Goal: Transaction & Acquisition: Purchase product/service

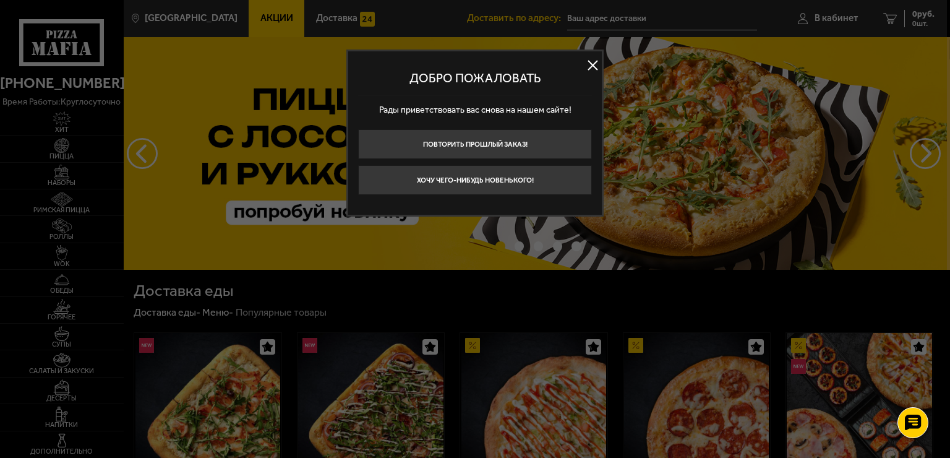
click at [589, 67] on button at bounding box center [592, 65] width 19 height 19
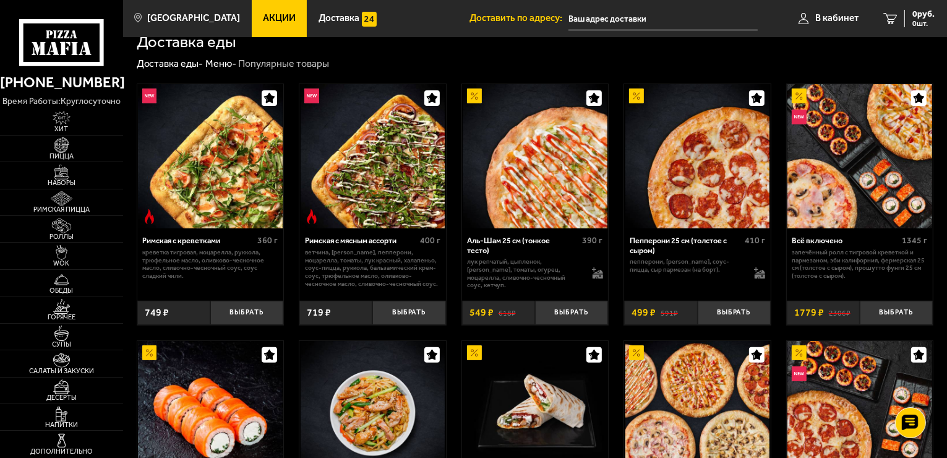
scroll to position [186, 0]
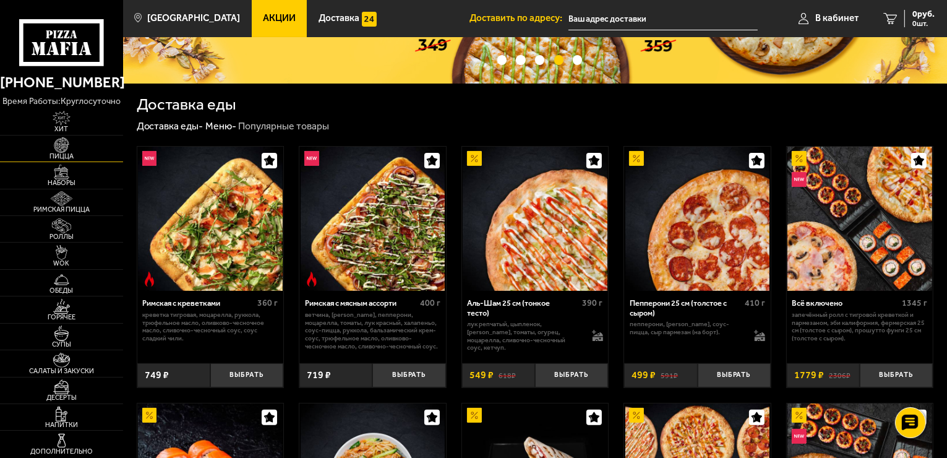
click at [64, 145] on img at bounding box center [62, 144] width 38 height 15
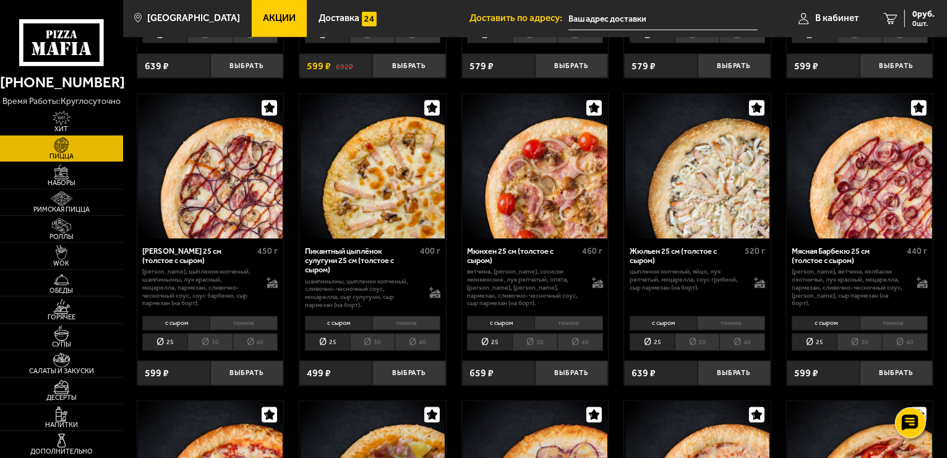
scroll to position [1547, 0]
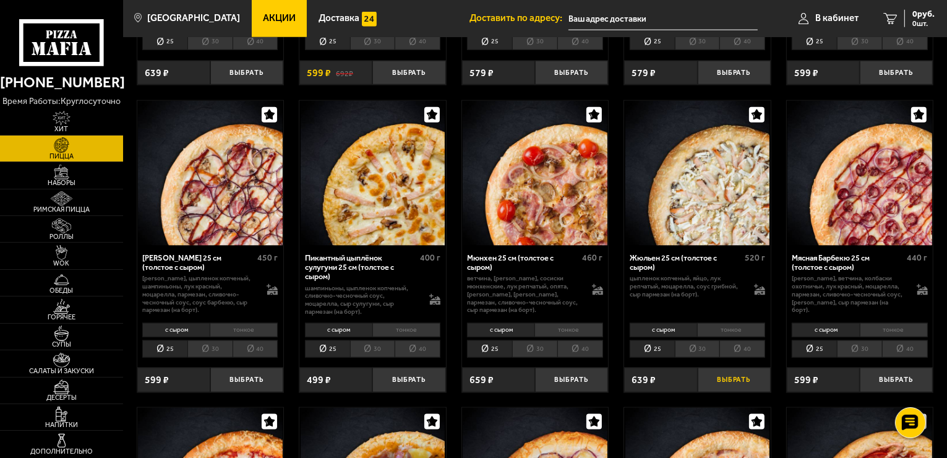
click at [722, 371] on button "Выбрать" at bounding box center [734, 379] width 73 height 24
click at [906, 17] on span "639 руб." at bounding box center [919, 14] width 32 height 9
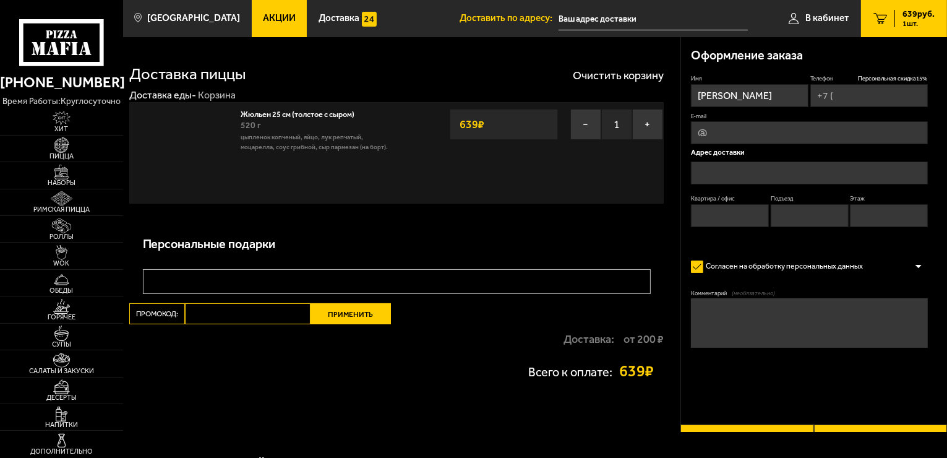
type input "+7 (921) 999-46-12"
type input "Российский проспект, 1"
type input "185"
type input "4"
type input "2"
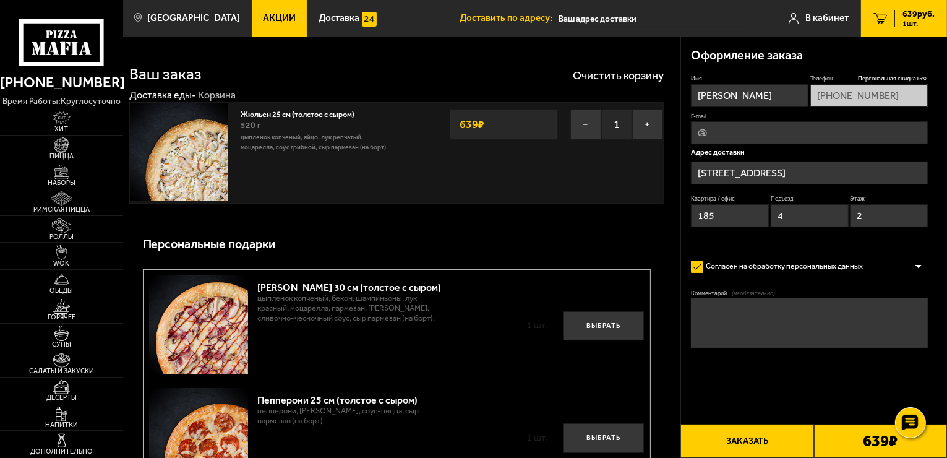
type input "Российский проспект, 1В"
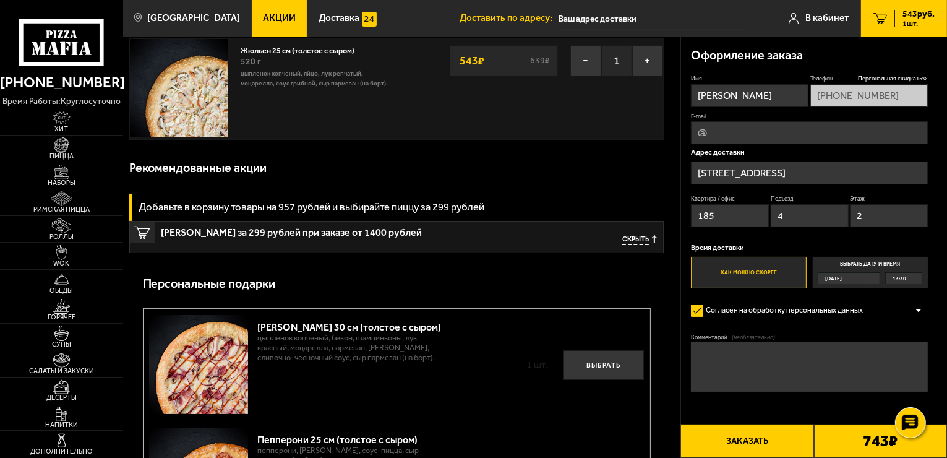
scroll to position [62, 0]
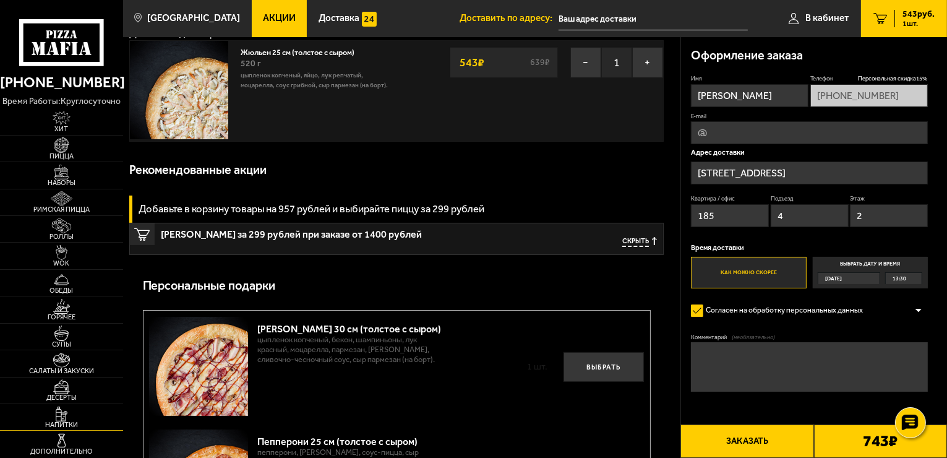
click at [62, 413] on img at bounding box center [62, 413] width 38 height 15
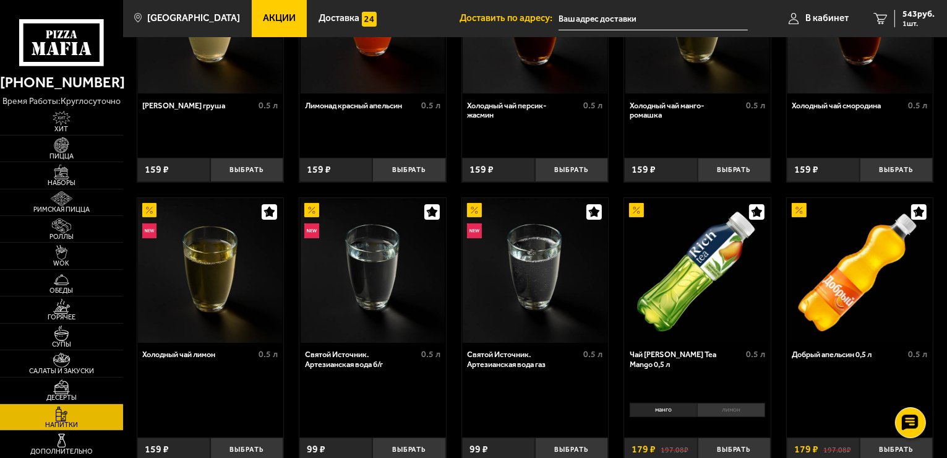
scroll to position [186, 0]
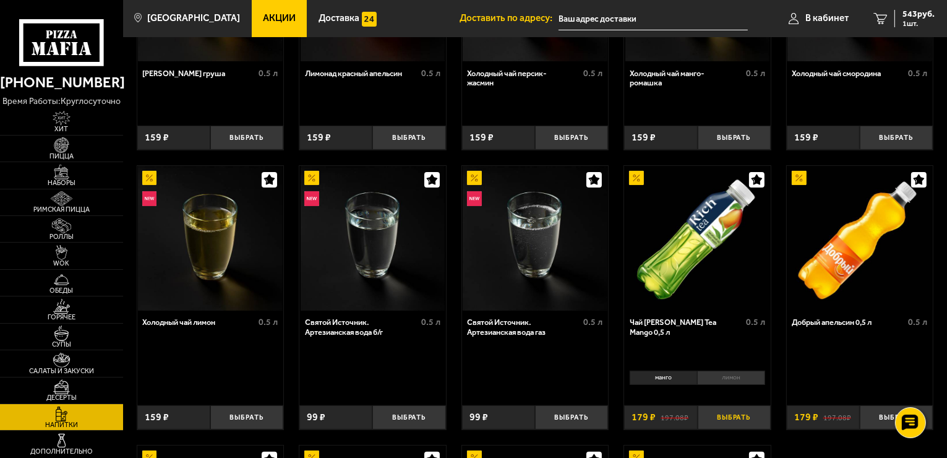
click at [723, 416] on button "Выбрать" at bounding box center [734, 417] width 73 height 24
click at [899, 20] on div "722 руб. 2 шт." at bounding box center [915, 18] width 40 height 17
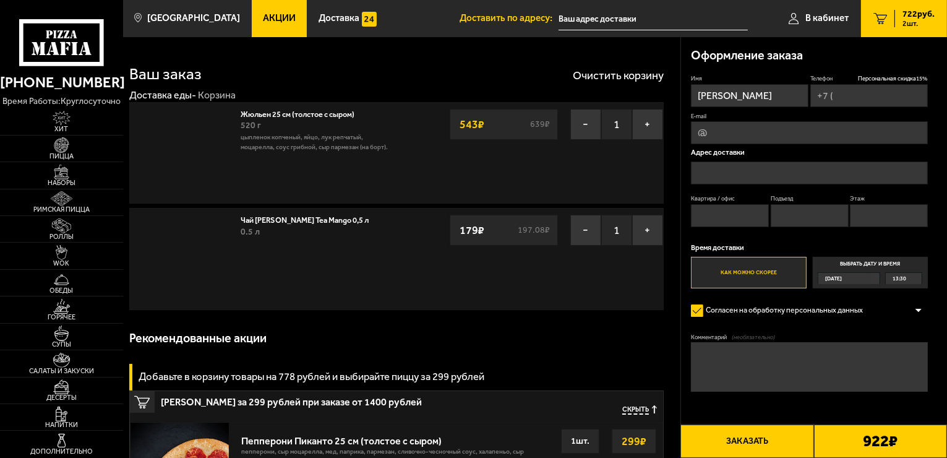
type input "+7 (921) 999-46-12"
type input "Российский проспект, 1"
type input "185"
type input "4"
type input "2"
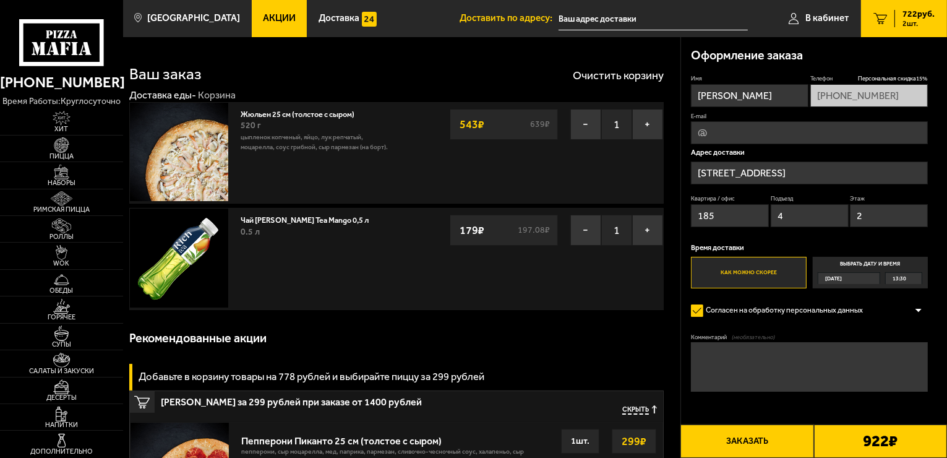
type input "Российский проспект, 1В"
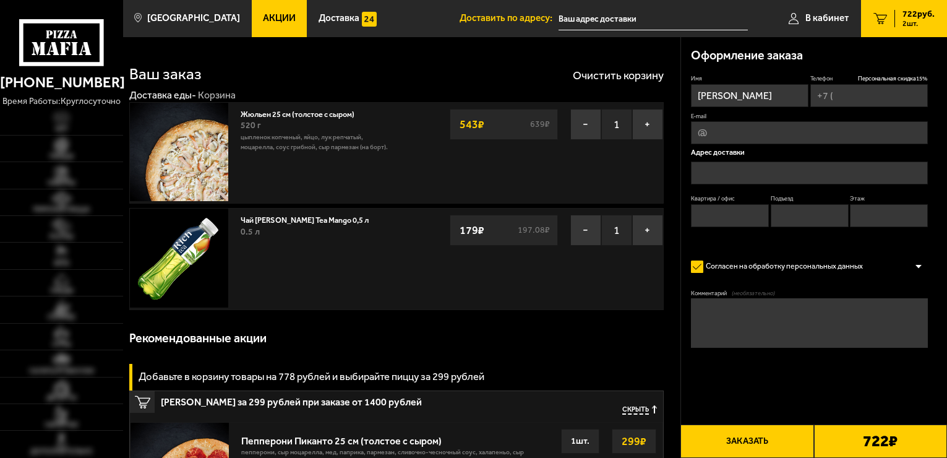
type input "[PHONE_NUMBER]"
type input "[STREET_ADDRESS]"
type input "185"
type input "4"
type input "2"
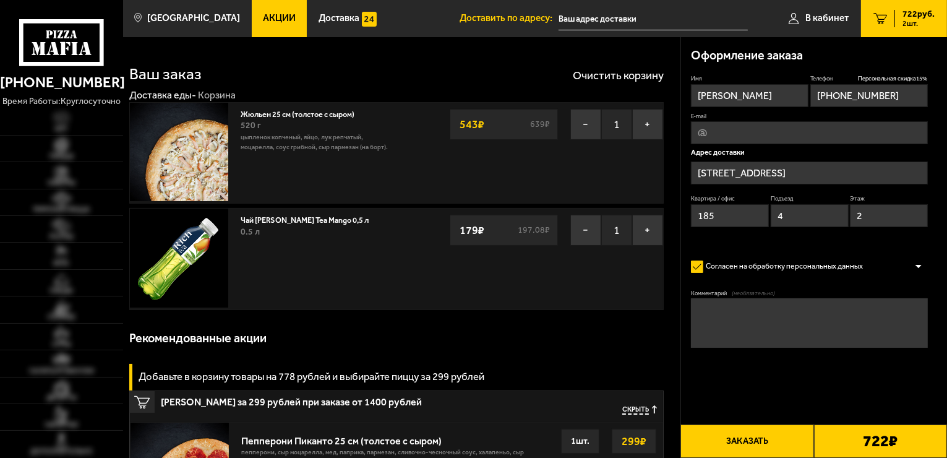
type input "Российский проспект, 1В"
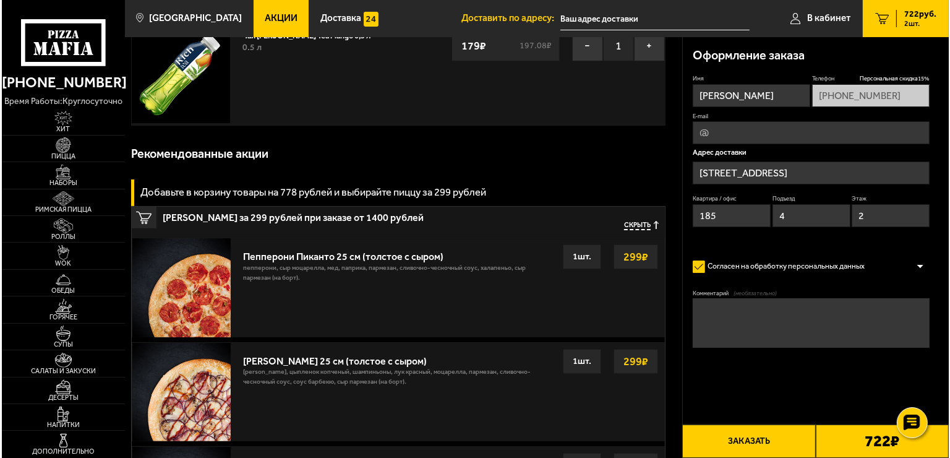
scroll to position [186, 0]
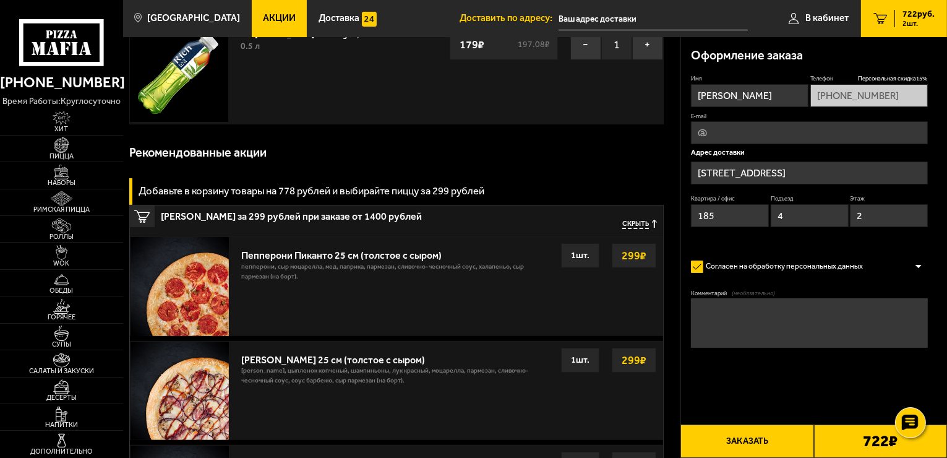
click at [736, 440] on button "Заказать" at bounding box center [747, 440] width 133 height 33
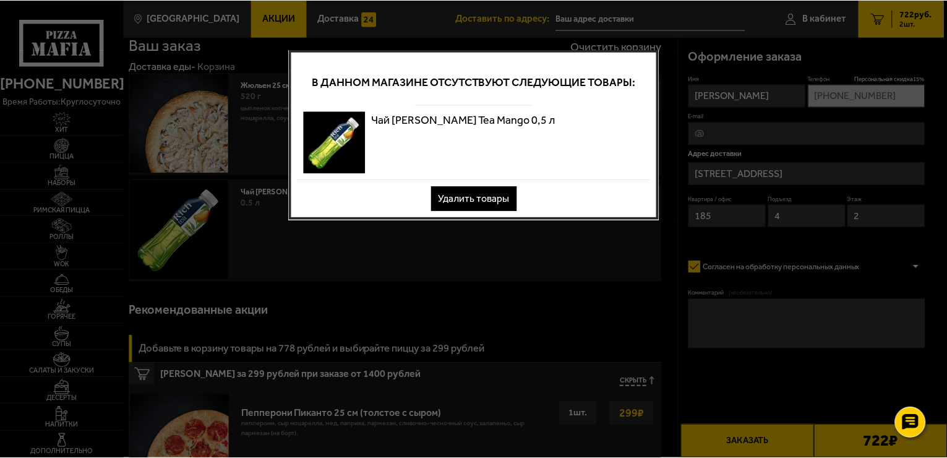
scroll to position [0, 0]
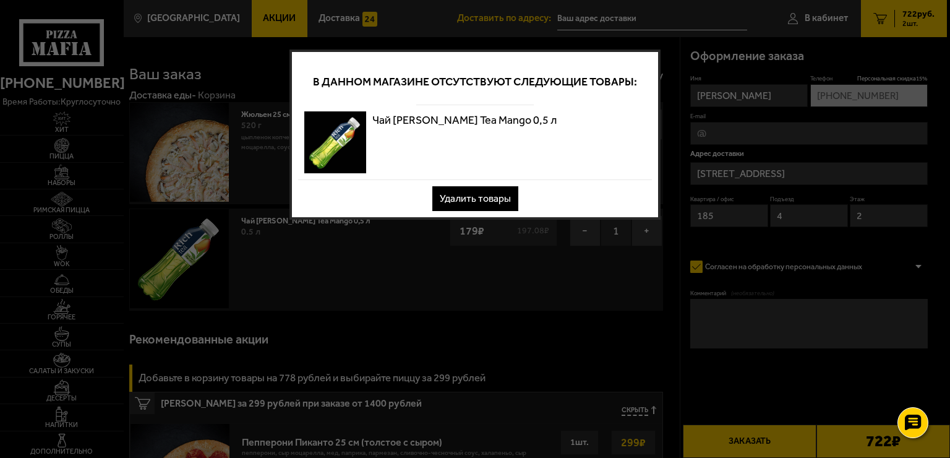
click at [463, 198] on button "Удалить товары" at bounding box center [475, 198] width 86 height 25
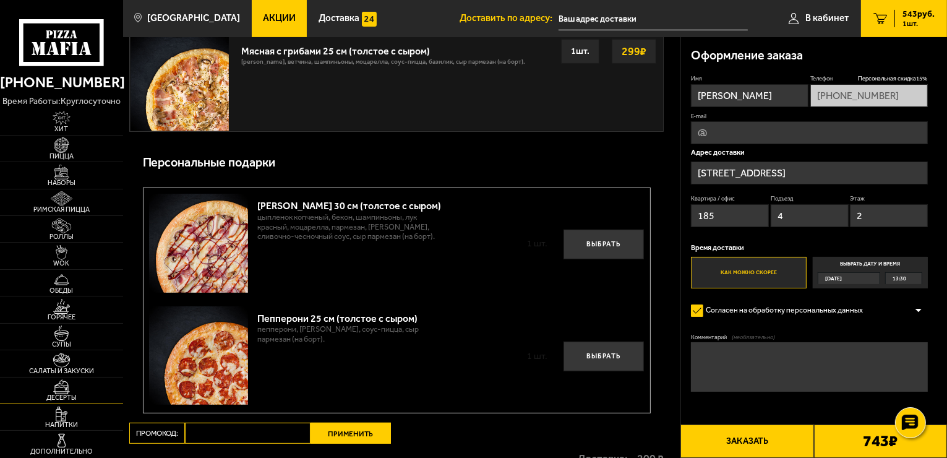
scroll to position [495, 0]
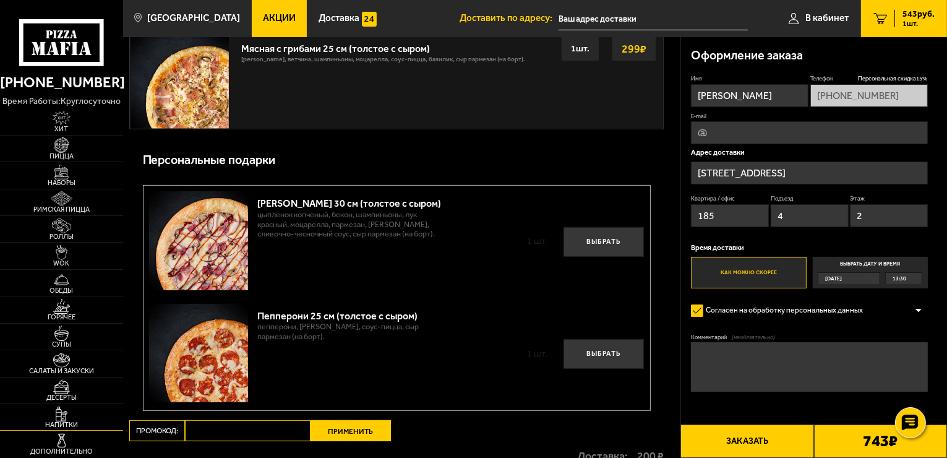
click at [64, 412] on img at bounding box center [62, 413] width 38 height 15
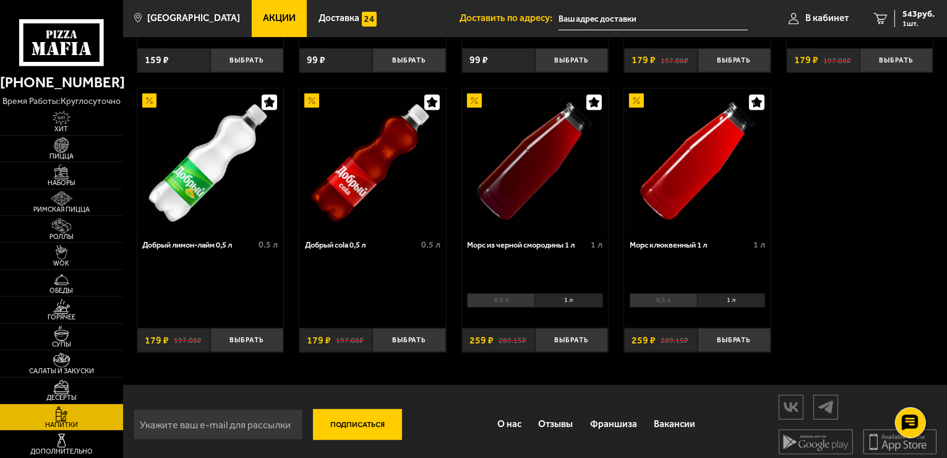
scroll to position [551, 0]
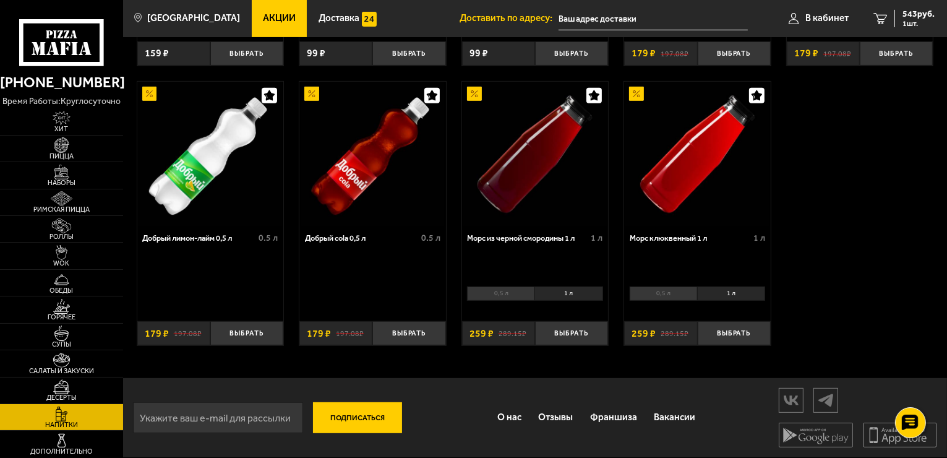
click at [488, 296] on li "0,5 л" at bounding box center [500, 293] width 67 height 14
click at [568, 332] on button "Выбрать" at bounding box center [571, 333] width 73 height 24
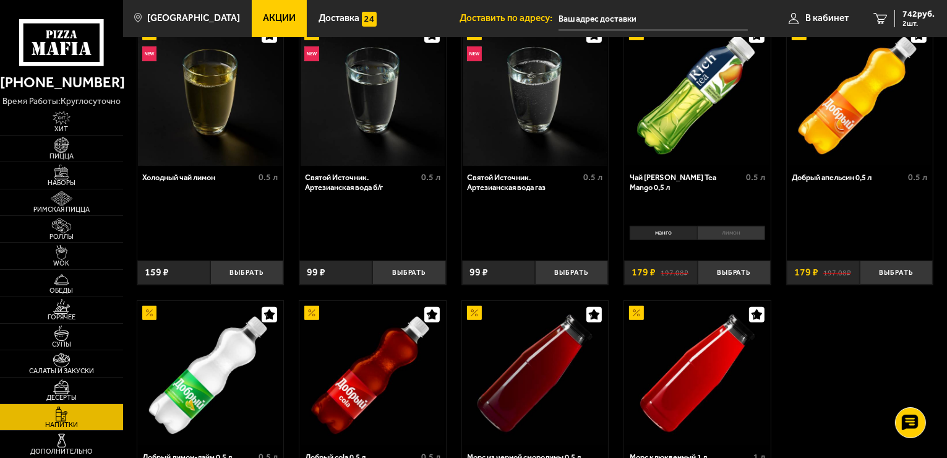
scroll to position [303, 0]
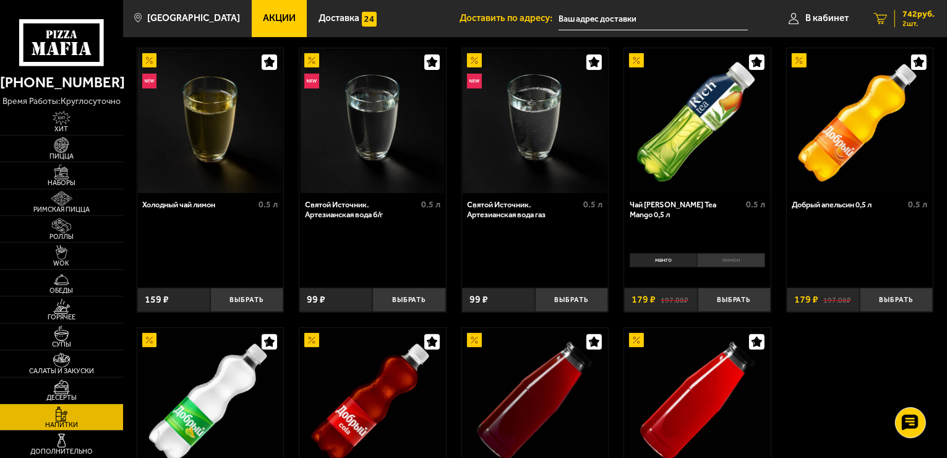
click at [926, 15] on span "742 руб." at bounding box center [919, 14] width 32 height 9
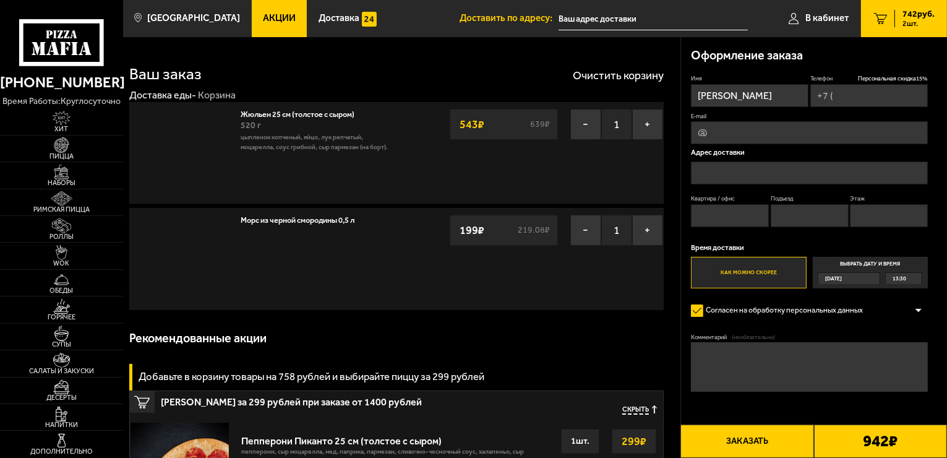
type input "+7 (921) 999-46-12"
type input "[STREET_ADDRESS]"
type input "185"
type input "4"
type input "2"
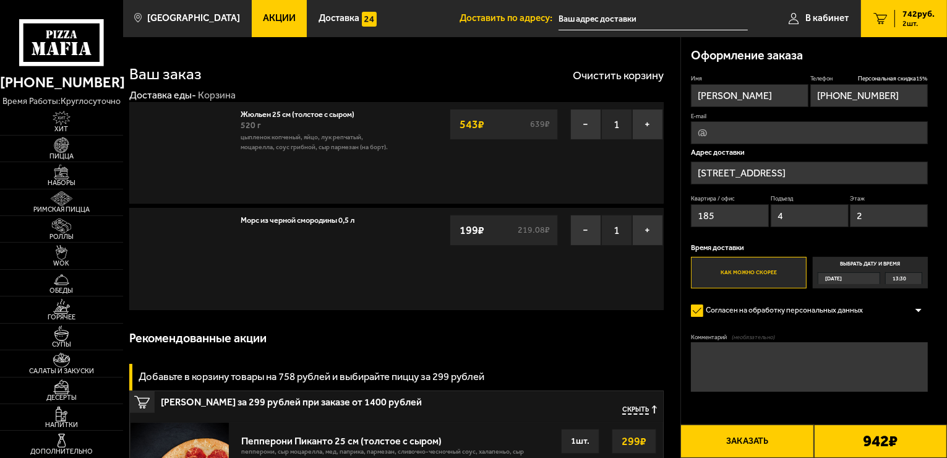
type input "Российский проспект, 1В"
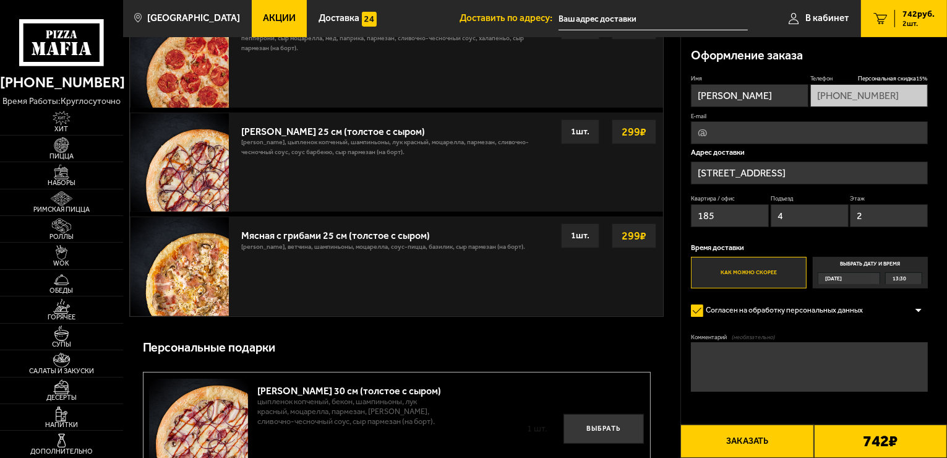
scroll to position [495, 0]
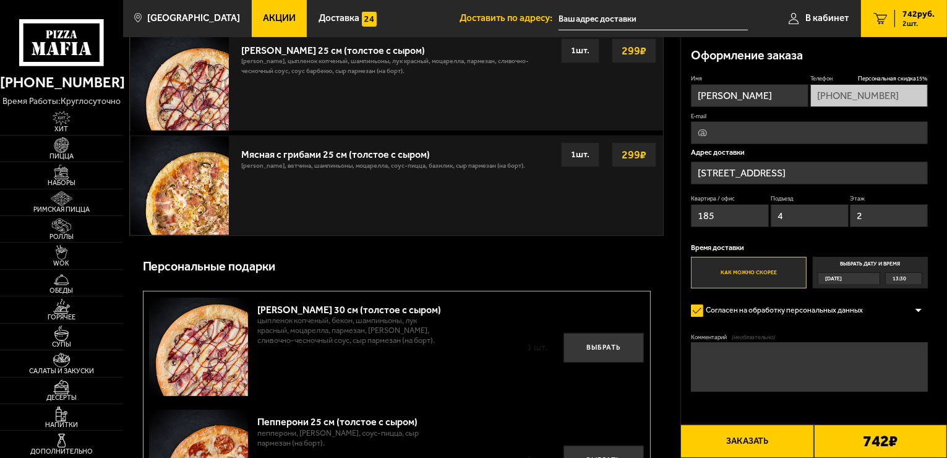
click at [723, 434] on button "Заказать" at bounding box center [747, 440] width 133 height 33
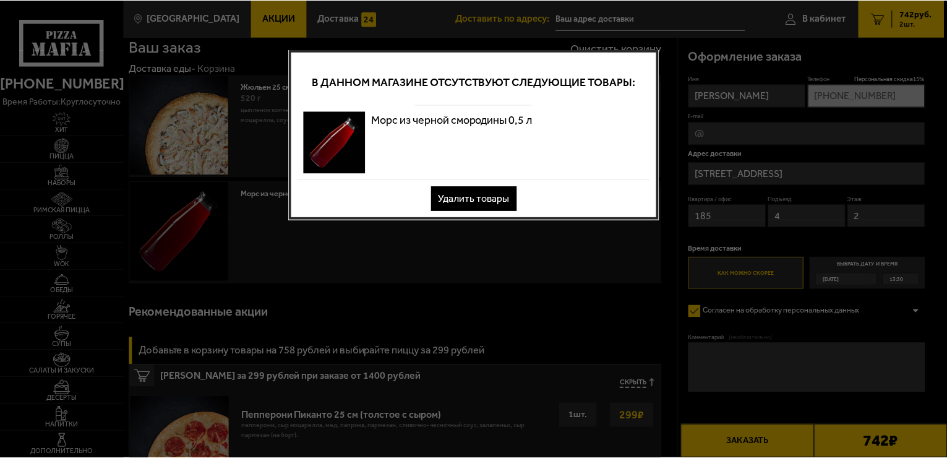
scroll to position [0, 0]
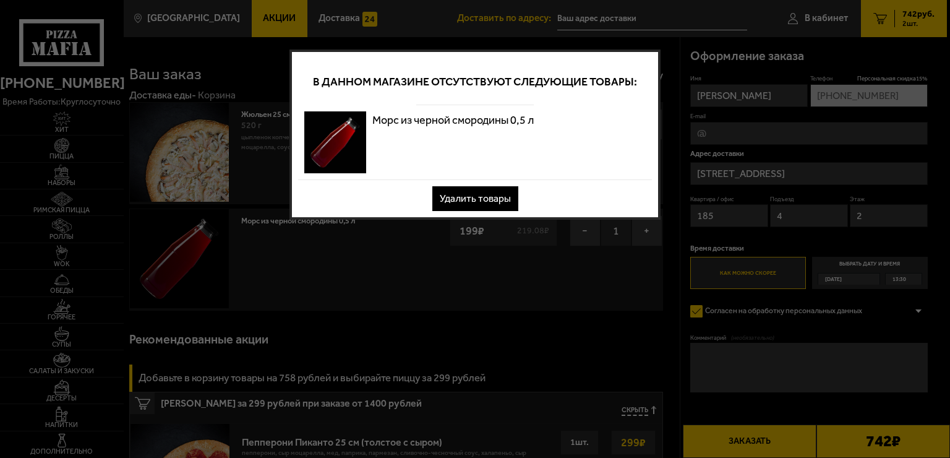
click at [479, 196] on button "Удалить товары" at bounding box center [475, 198] width 86 height 25
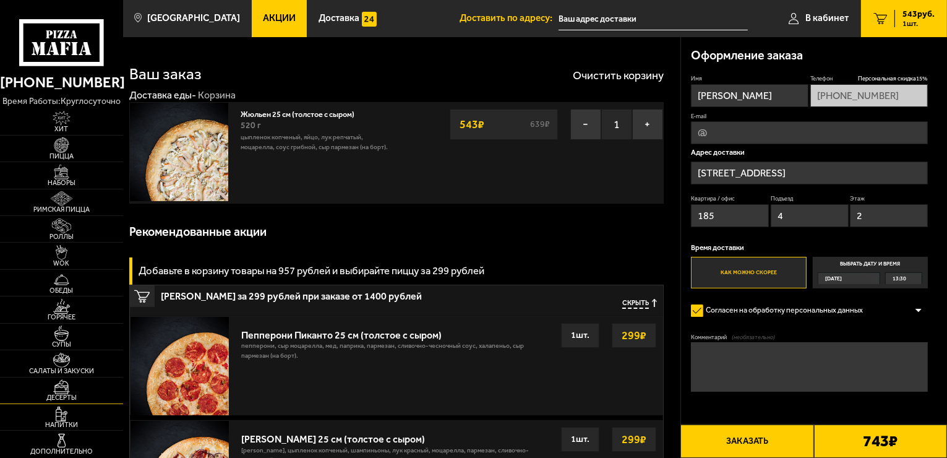
click at [62, 389] on img at bounding box center [62, 386] width 38 height 15
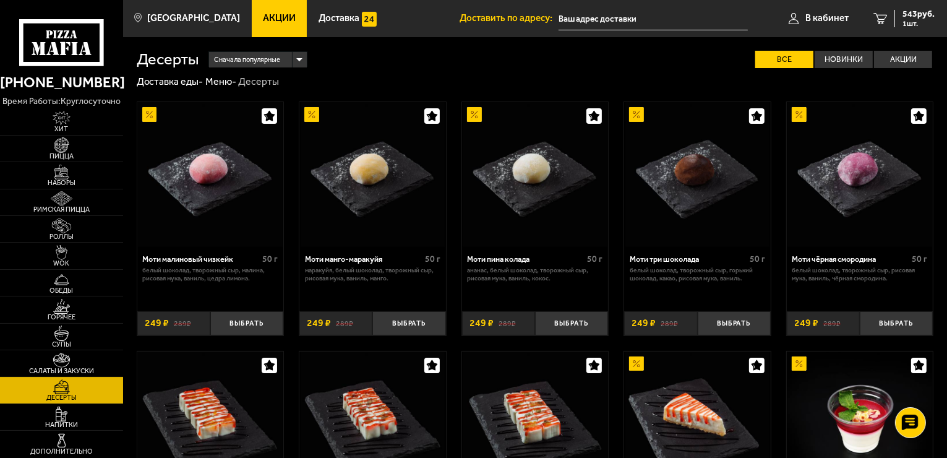
click at [58, 361] on img at bounding box center [62, 360] width 38 height 15
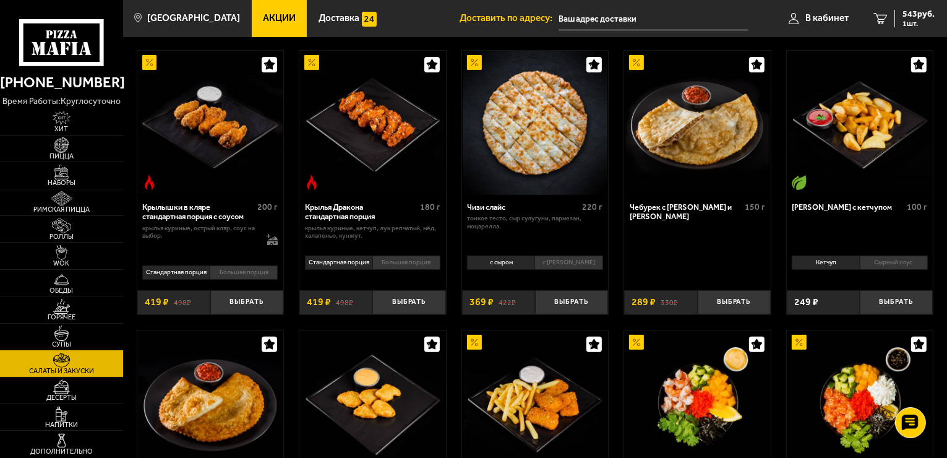
scroll to position [309, 0]
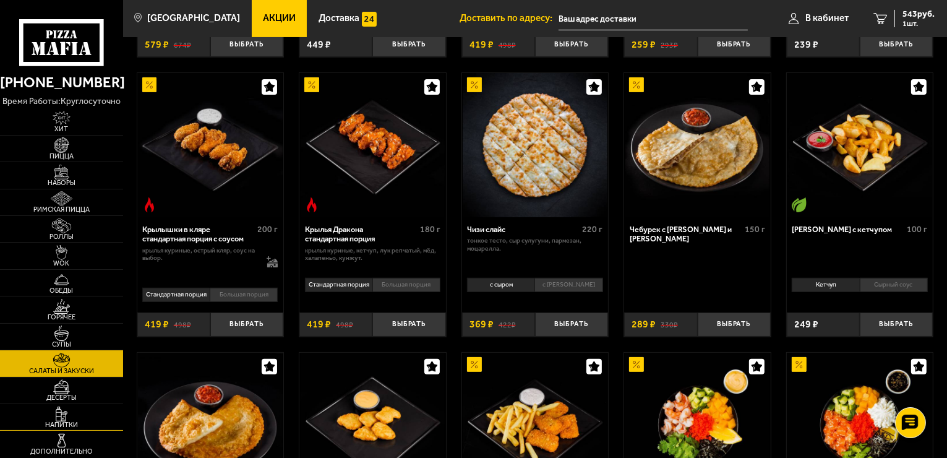
click at [61, 416] on img at bounding box center [62, 413] width 38 height 15
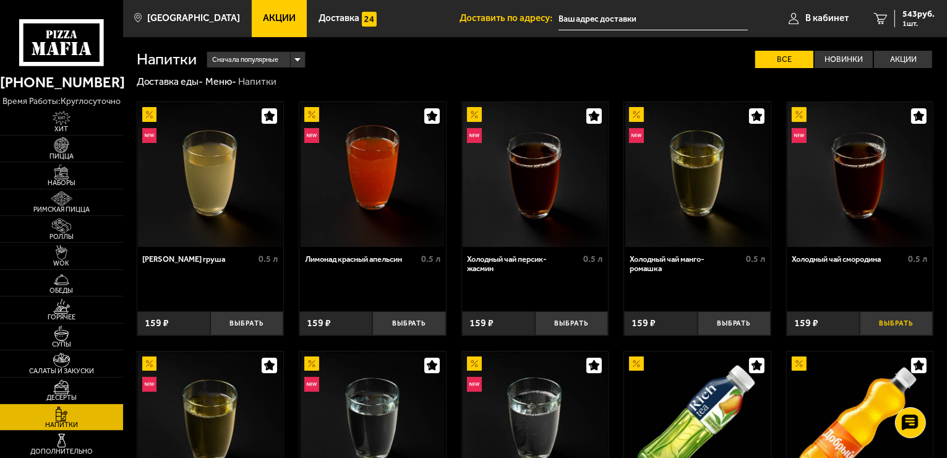
click at [890, 323] on button "Выбрать" at bounding box center [896, 323] width 73 height 24
click at [914, 20] on span "2 шт." at bounding box center [919, 23] width 32 height 7
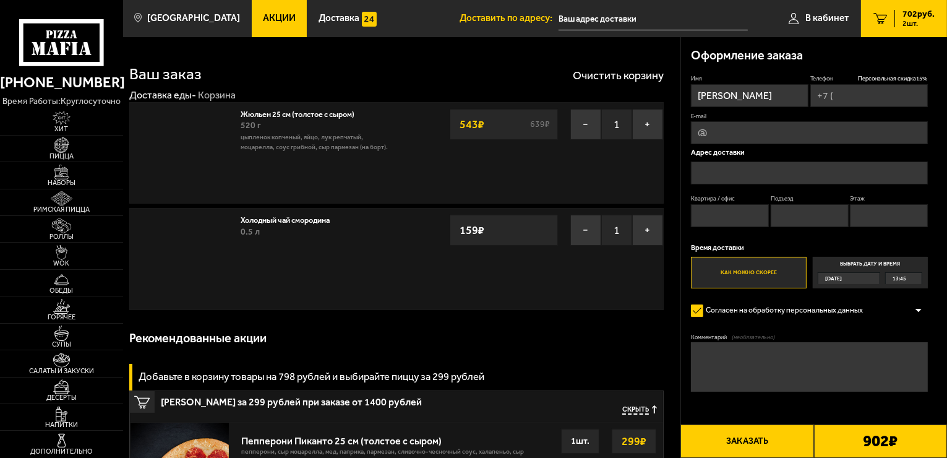
type input "+7 (921) 999-46-12"
type input "[STREET_ADDRESS]"
type input "185"
type input "4"
type input "2"
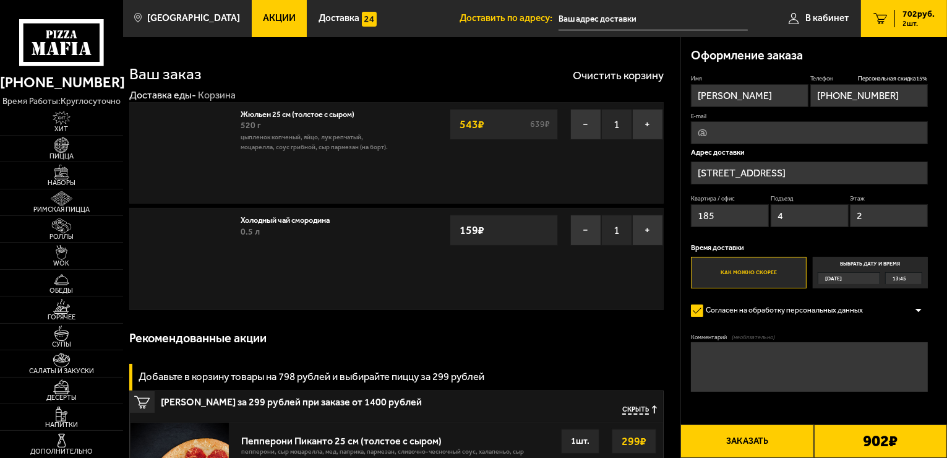
type input "Российский проспект, 1В"
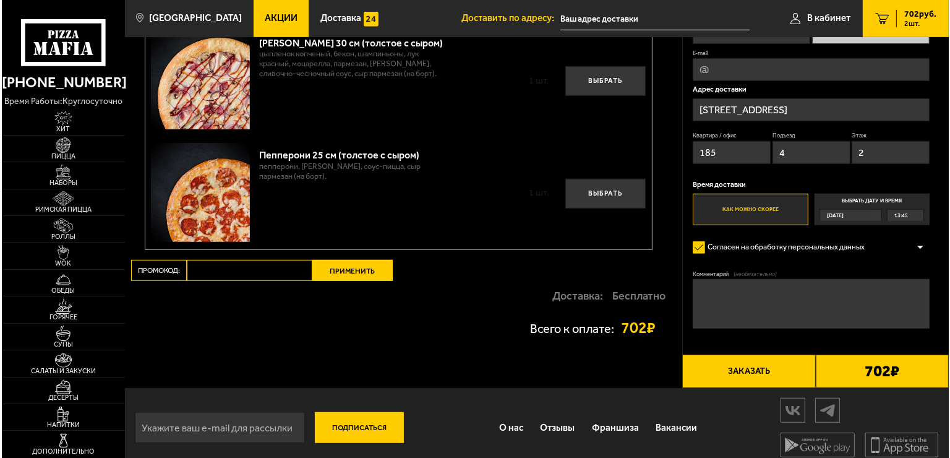
scroll to position [771, 0]
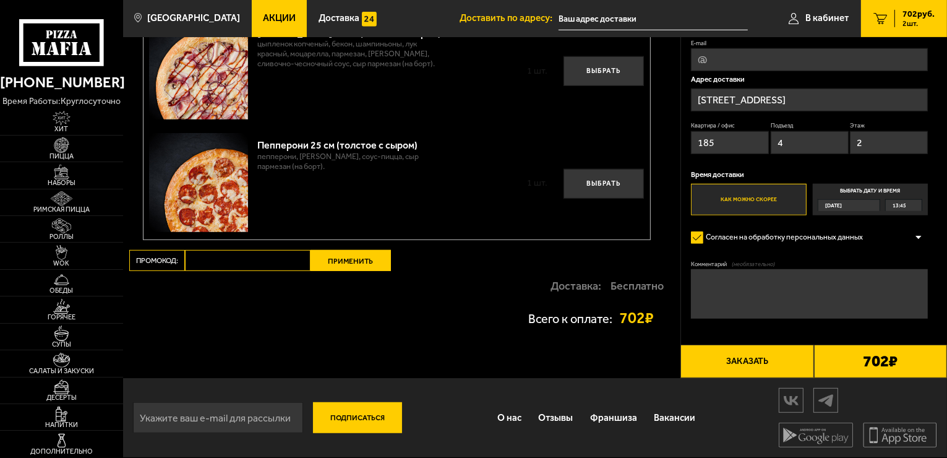
click at [733, 357] on button "Заказать" at bounding box center [747, 361] width 133 height 33
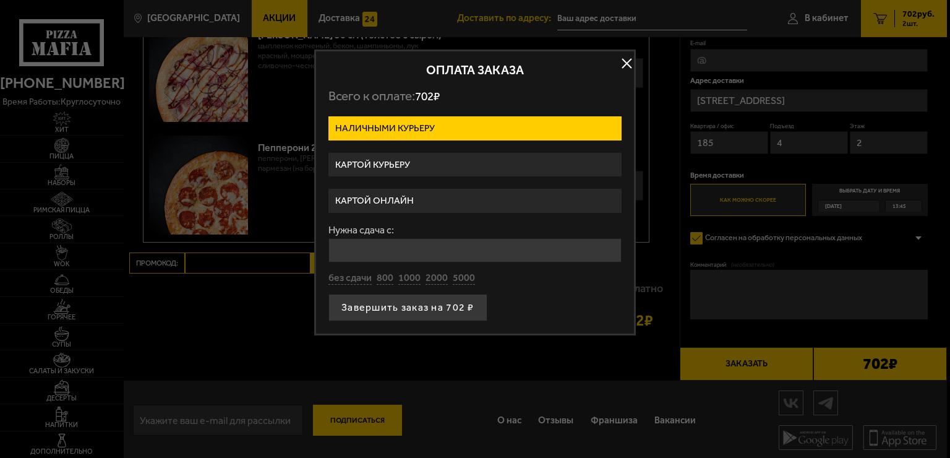
click at [383, 198] on label "Картой онлайн" at bounding box center [475, 201] width 293 height 24
click at [0, 0] on input "Картой онлайн" at bounding box center [0, 0] width 0 height 0
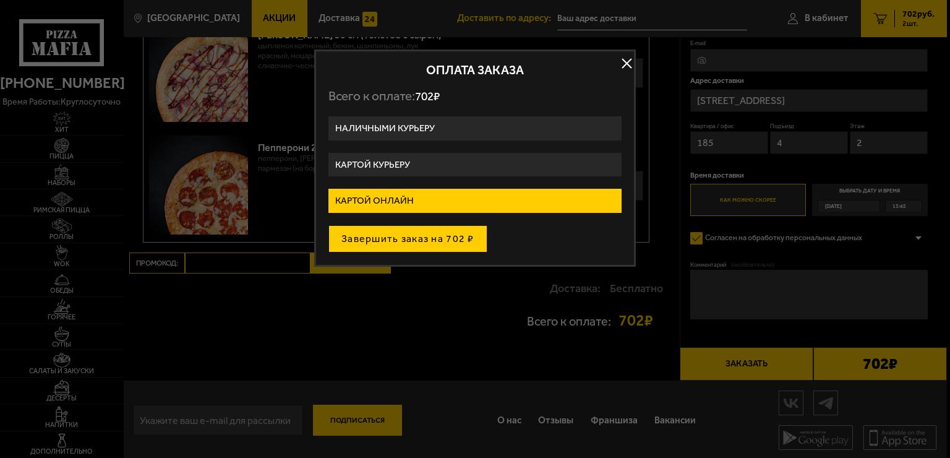
click at [371, 239] on button "Завершить заказ на 702 ₽" at bounding box center [408, 238] width 159 height 27
